Goal: Find specific page/section: Find specific page/section

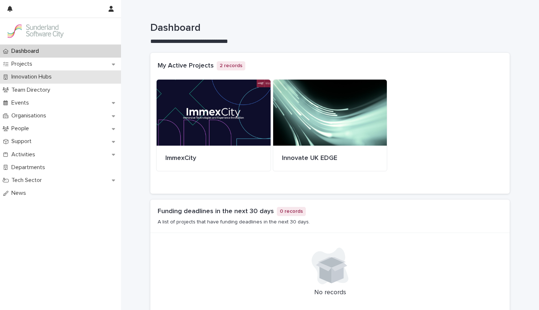
click at [38, 77] on p "Innovation Hubs" at bounding box center [32, 76] width 49 height 7
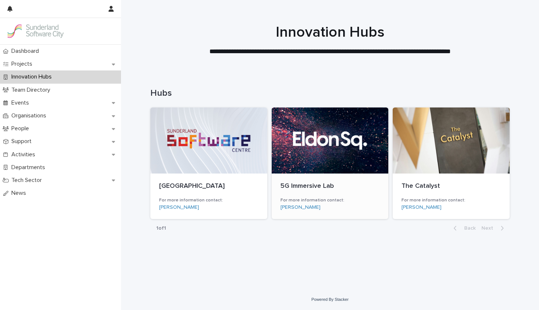
click at [342, 146] on div at bounding box center [330, 140] width 117 height 66
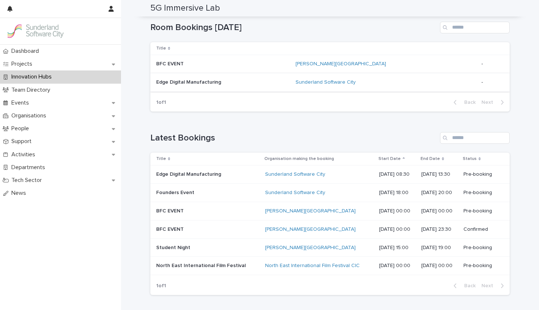
scroll to position [266, 0]
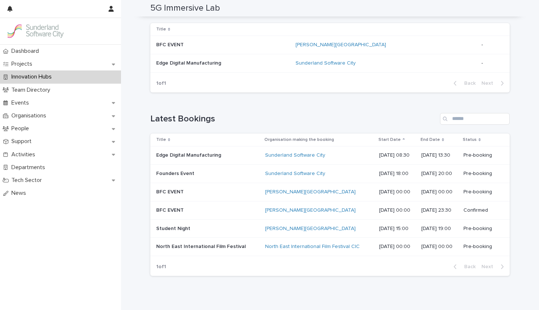
click at [239, 155] on p at bounding box center [207, 155] width 103 height 6
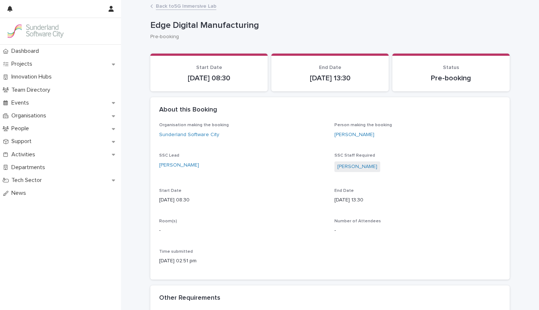
click at [191, 4] on link "Back to 5G Immersive Lab" at bounding box center [186, 5] width 60 height 8
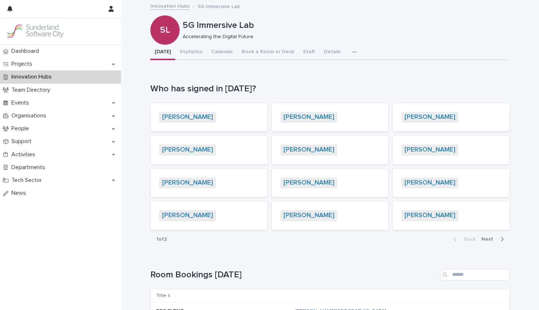
click at [488, 238] on span "Next" at bounding box center [489, 238] width 16 height 5
